Goal: Information Seeking & Learning: Learn about a topic

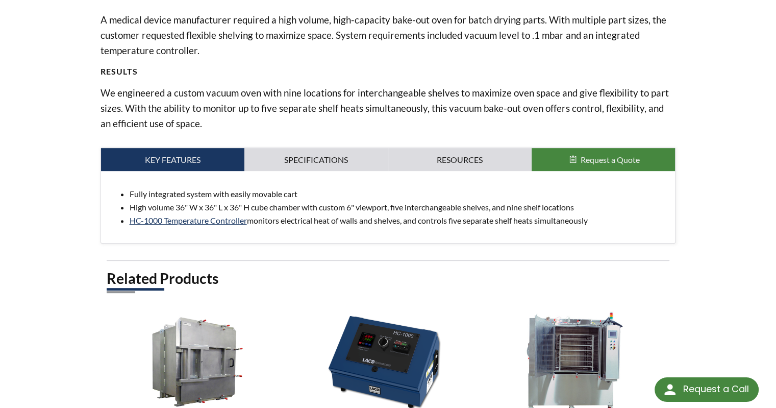
scroll to position [357, 0]
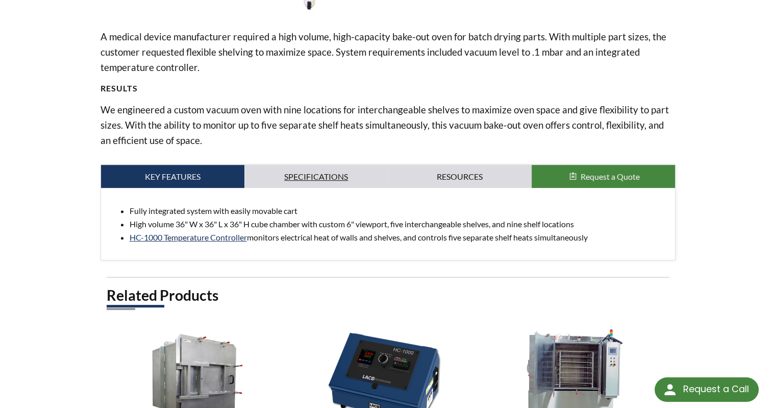
click at [316, 169] on link "Specifications" at bounding box center [315, 176] width 143 height 23
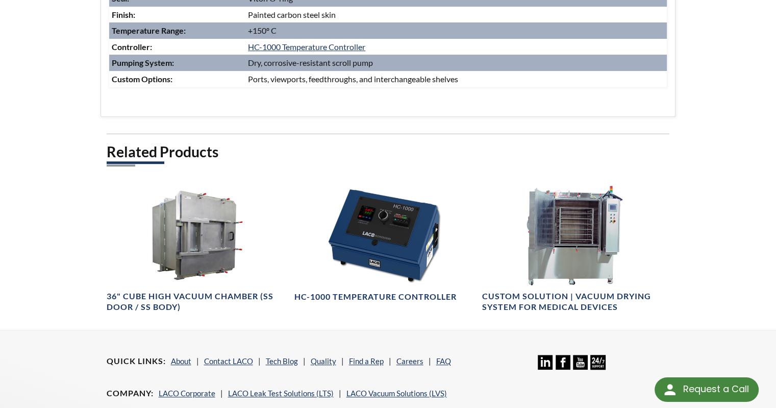
scroll to position [663, 0]
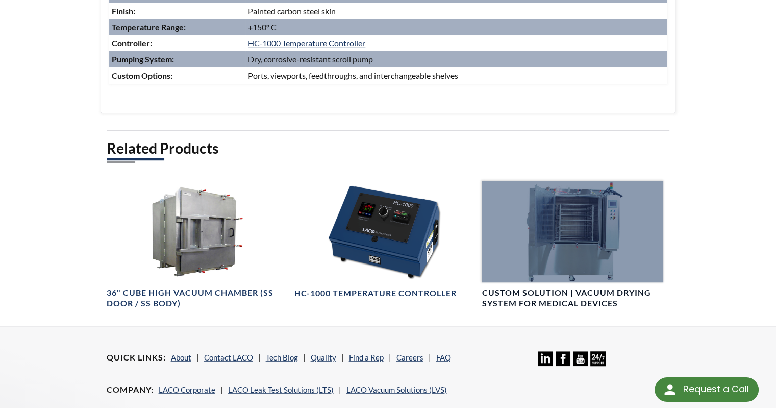
click at [580, 235] on div at bounding box center [573, 232] width 182 height 102
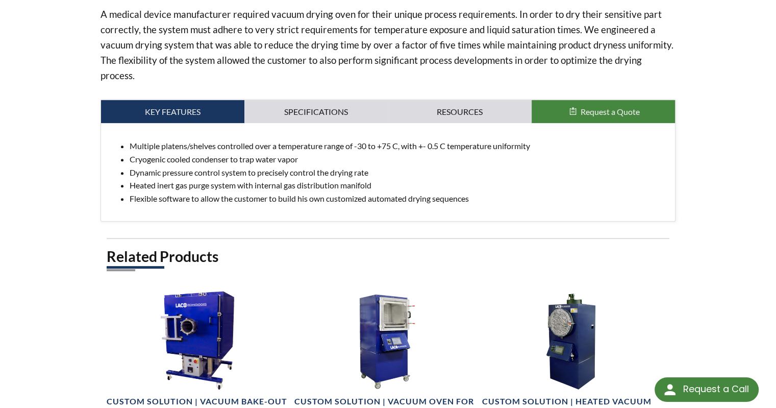
scroll to position [253, 0]
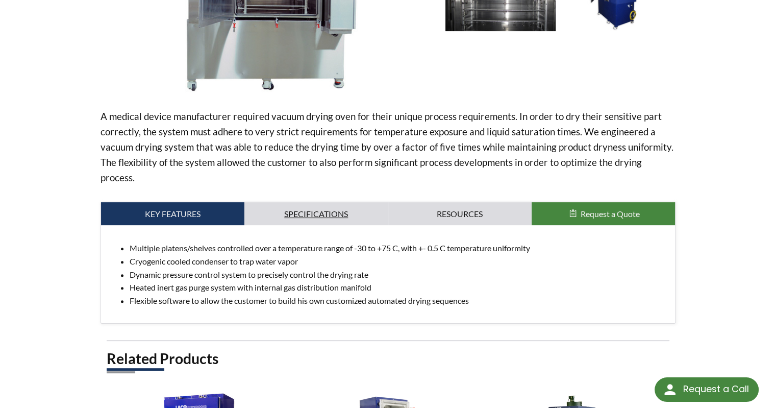
click at [307, 202] on link "Specifications" at bounding box center [315, 213] width 143 height 23
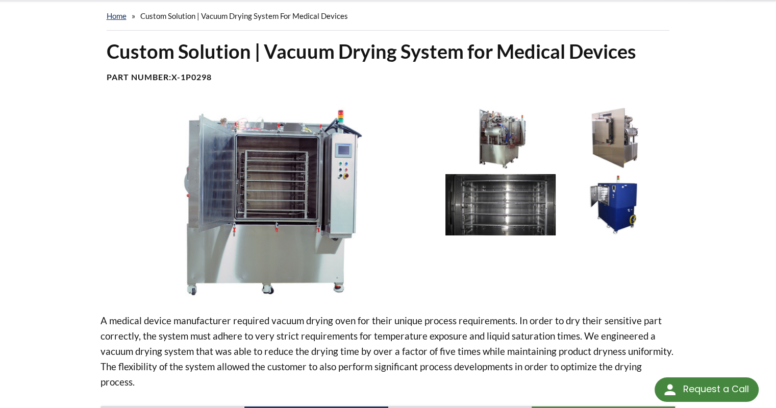
scroll to position [202, 0]
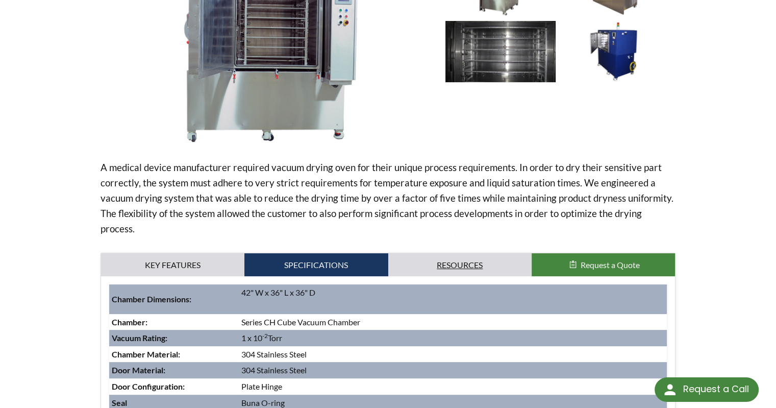
click at [459, 255] on link "Resources" at bounding box center [459, 264] width 143 height 23
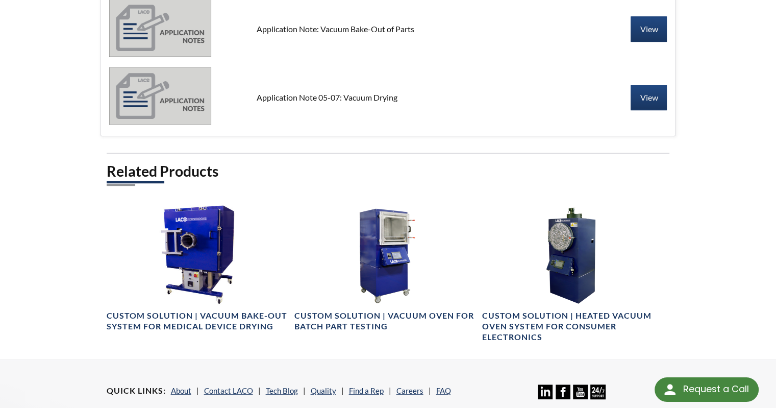
scroll to position [508, 0]
